Goal: Information Seeking & Learning: Learn about a topic

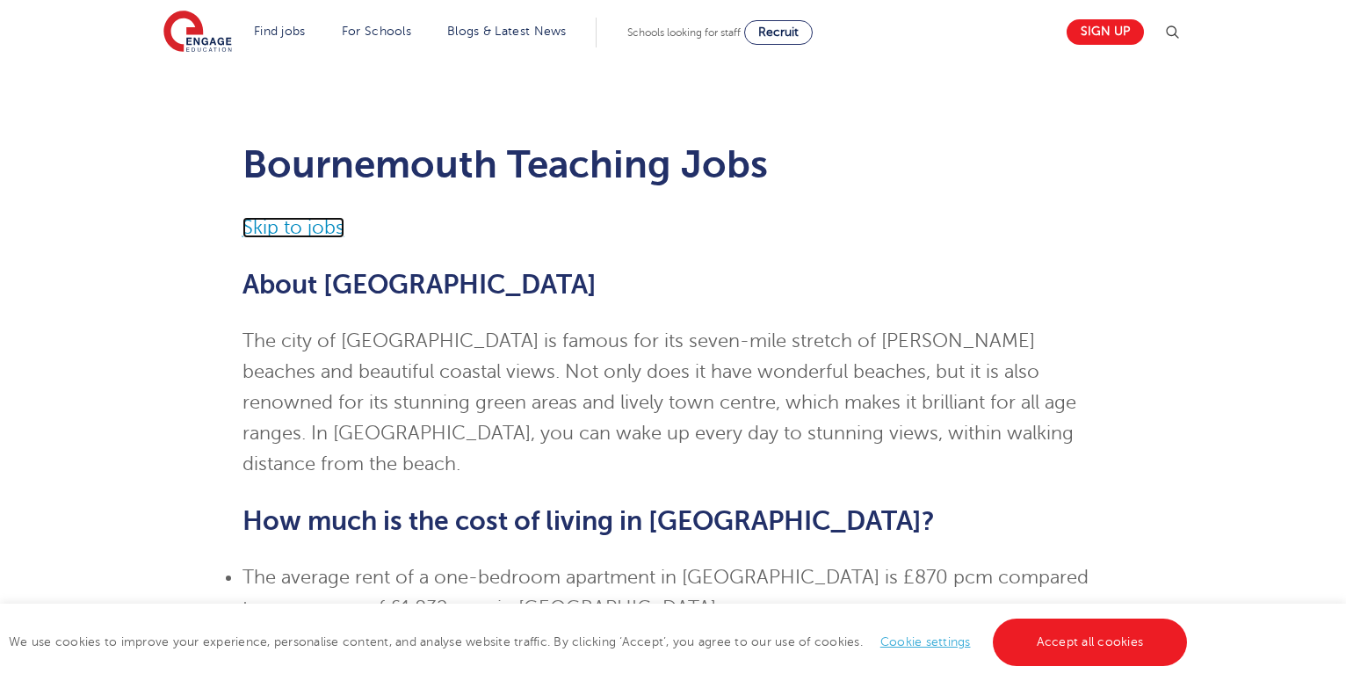
click at [293, 230] on link "Skip to jobs" at bounding box center [293, 227] width 102 height 21
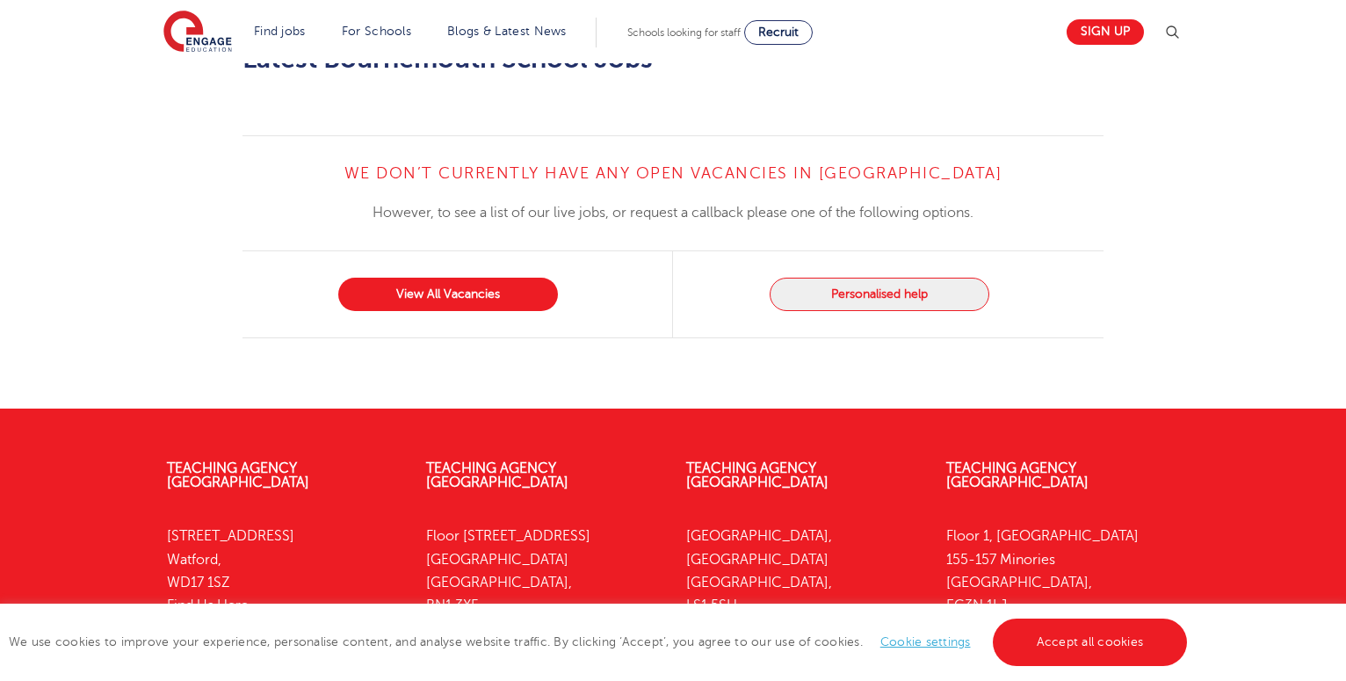
scroll to position [1708, 0]
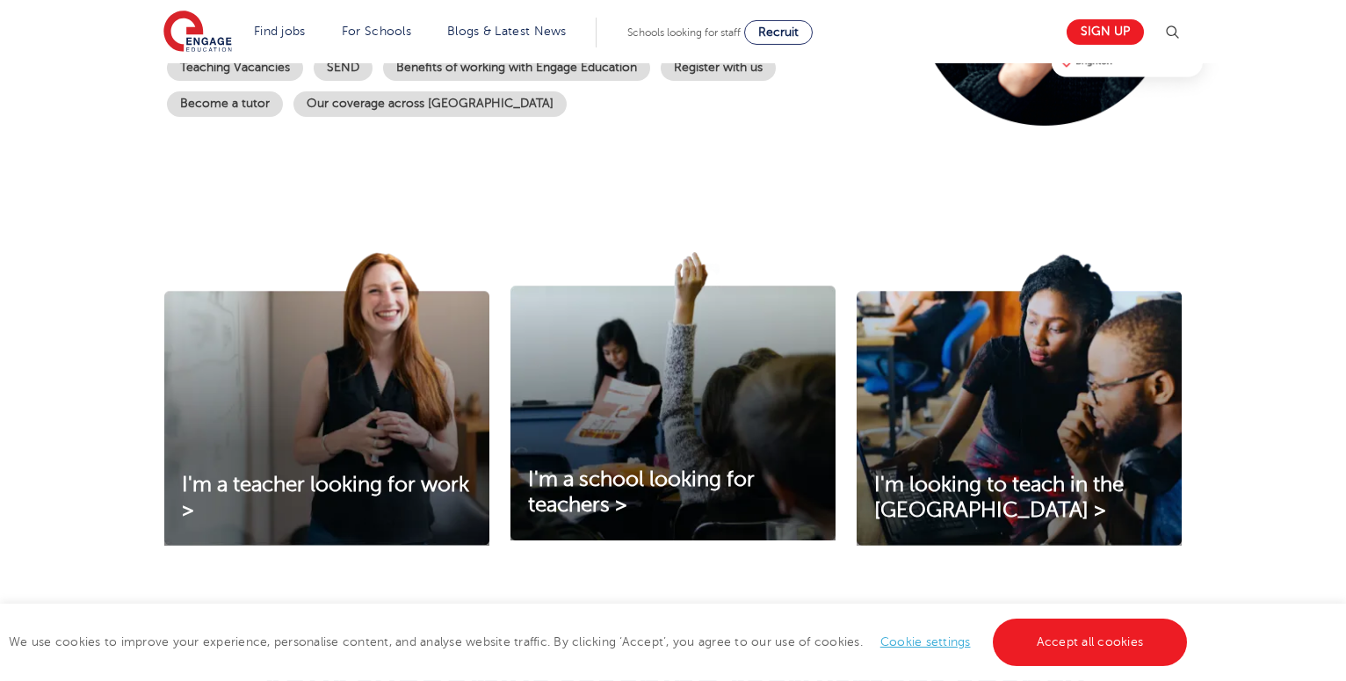
scroll to position [358, 0]
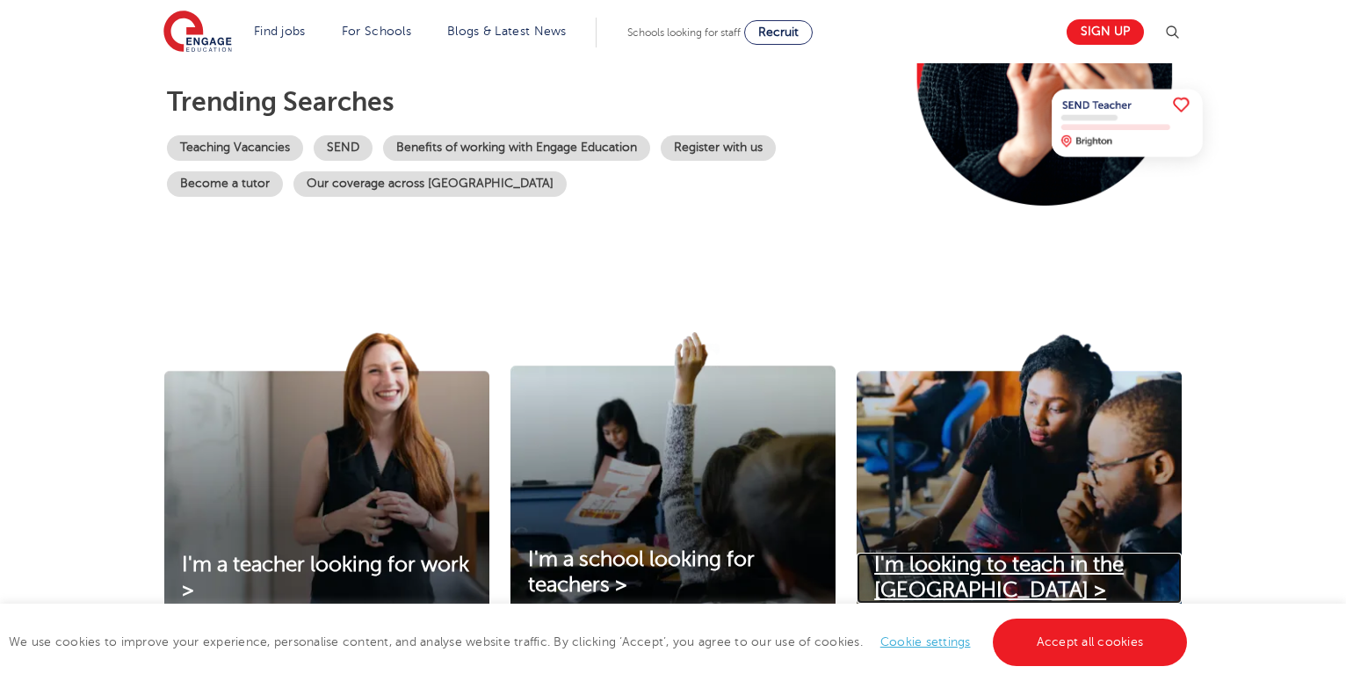
click at [904, 570] on span "I'm looking to teach in the UK >" at bounding box center [998, 577] width 249 height 49
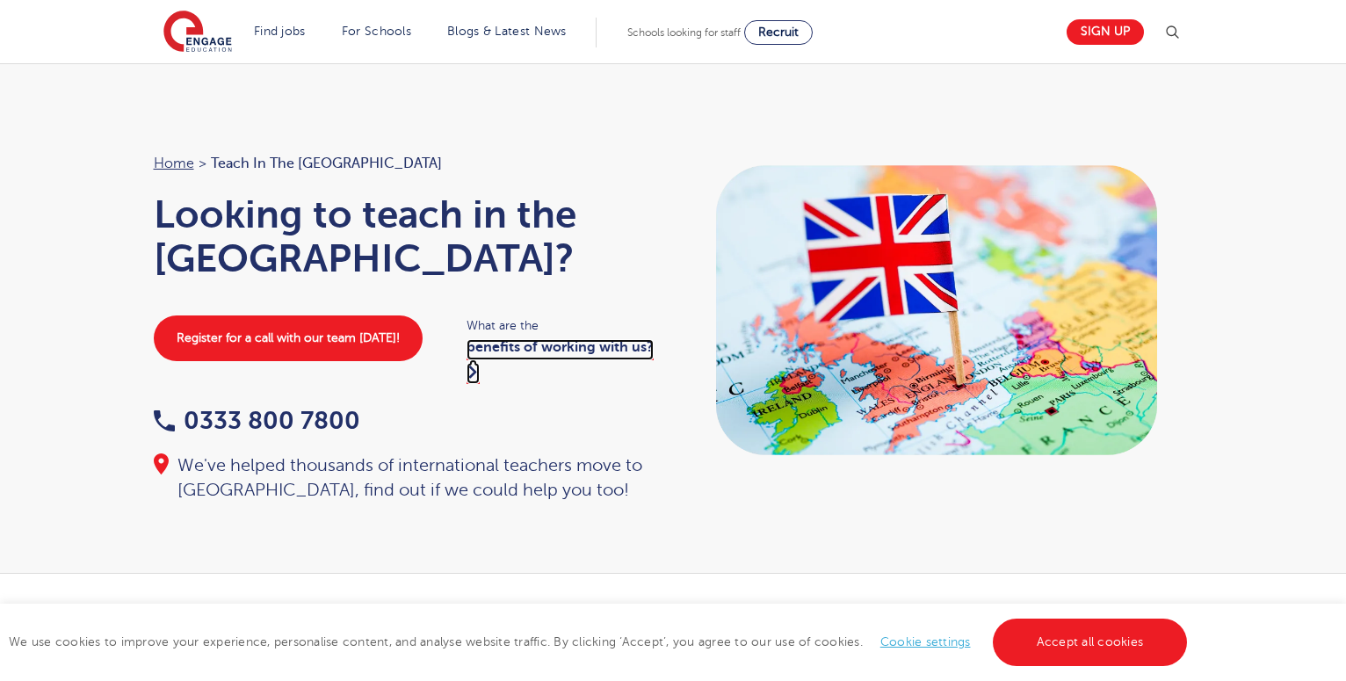
click at [482, 353] on link "benefits of working with us?" at bounding box center [559, 361] width 187 height 44
click at [955, 122] on div "Home > Teach in the UK Looking to teach in the UK? Register for a call with our…" at bounding box center [673, 318] width 1346 height 510
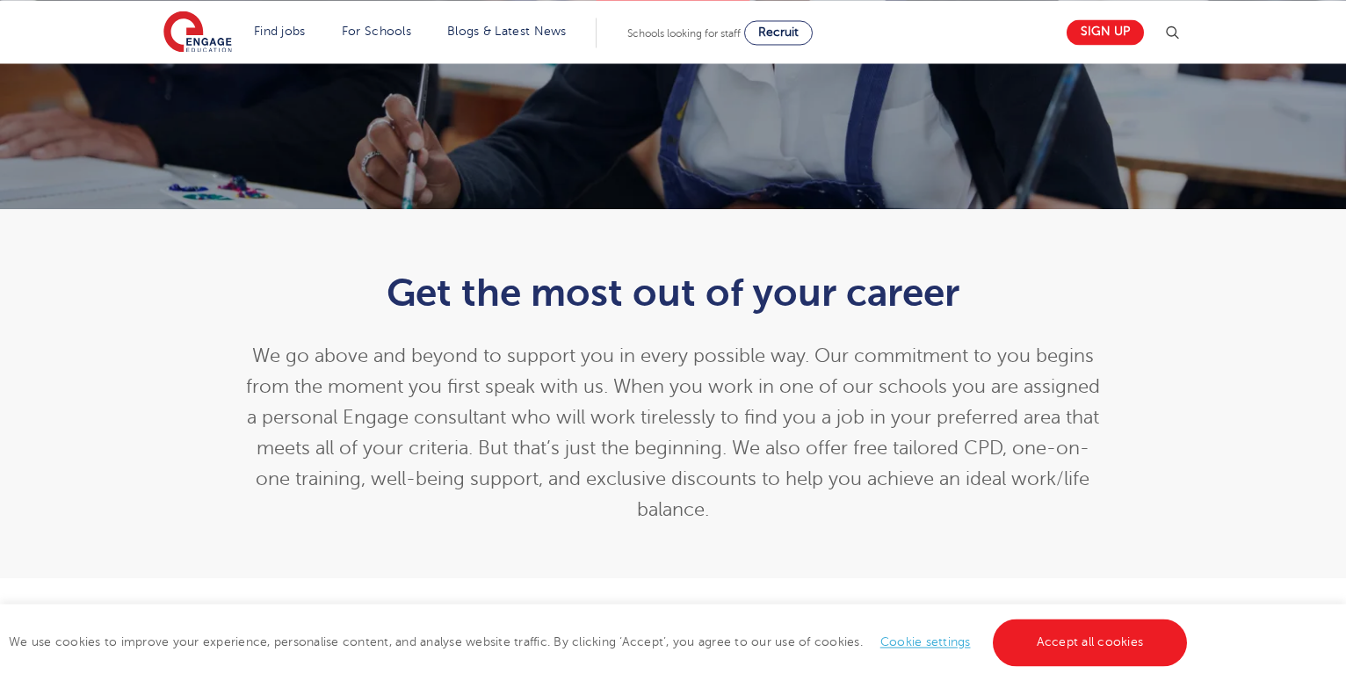
scroll to position [358, 0]
